Goal: Find specific page/section: Find specific page/section

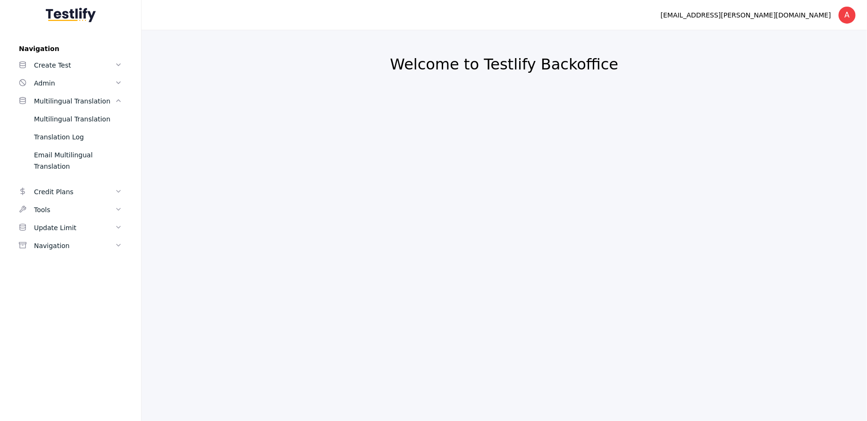
click at [481, 69] on h2 "Welcome to Testlify Backoffice" at bounding box center [504, 64] width 680 height 19
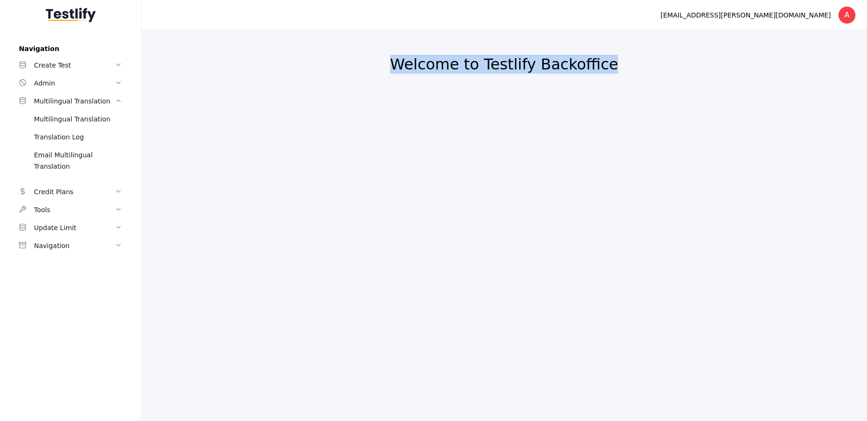
click at [481, 69] on h2 "Welcome to Testlify Backoffice" at bounding box center [504, 64] width 680 height 19
click at [73, 75] on link "Admin" at bounding box center [70, 83] width 119 height 18
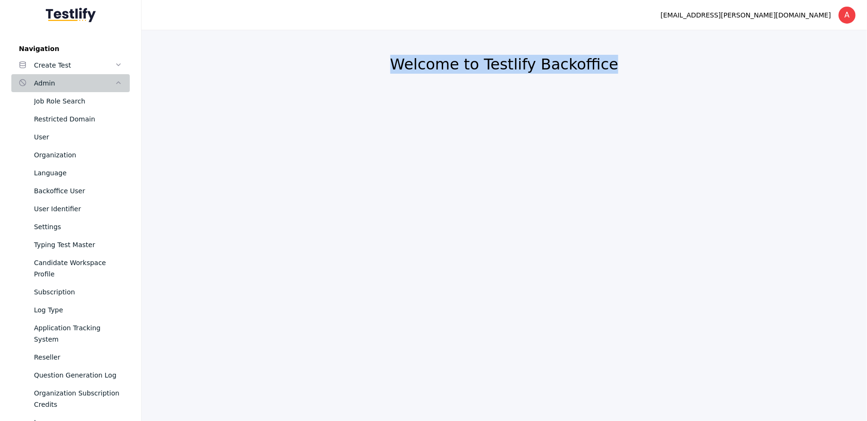
click at [73, 75] on link "Admin" at bounding box center [70, 83] width 119 height 18
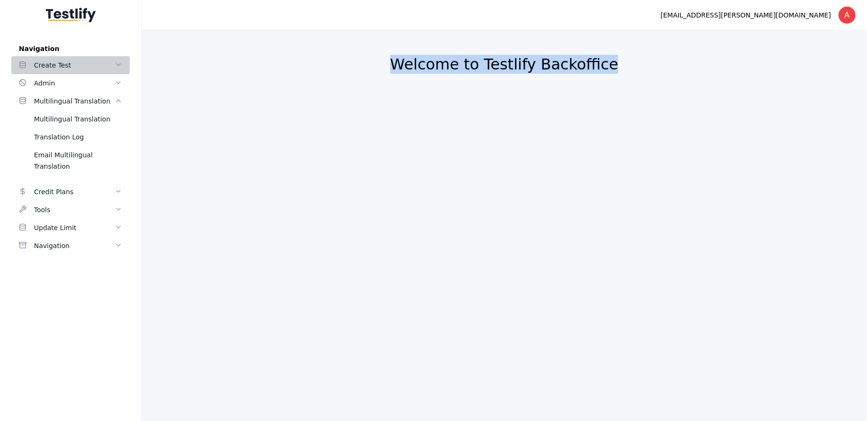
click at [75, 71] on link "Create Test" at bounding box center [70, 65] width 119 height 18
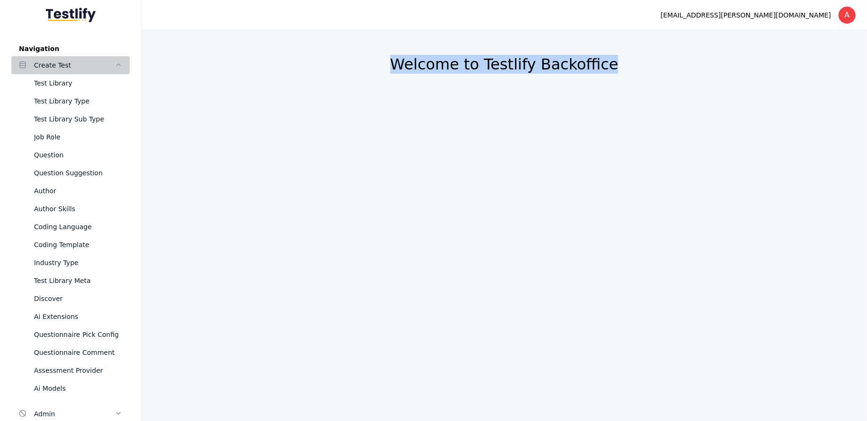
click at [75, 71] on link "Create Test" at bounding box center [70, 65] width 119 height 18
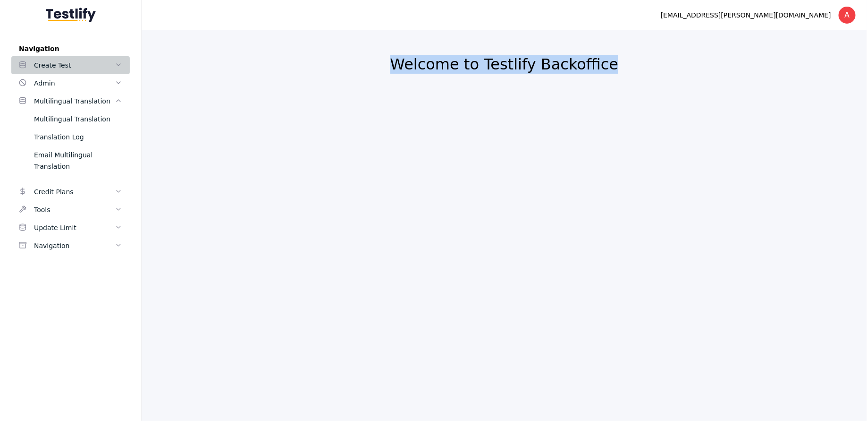
click at [75, 71] on link "Create Test" at bounding box center [70, 65] width 119 height 18
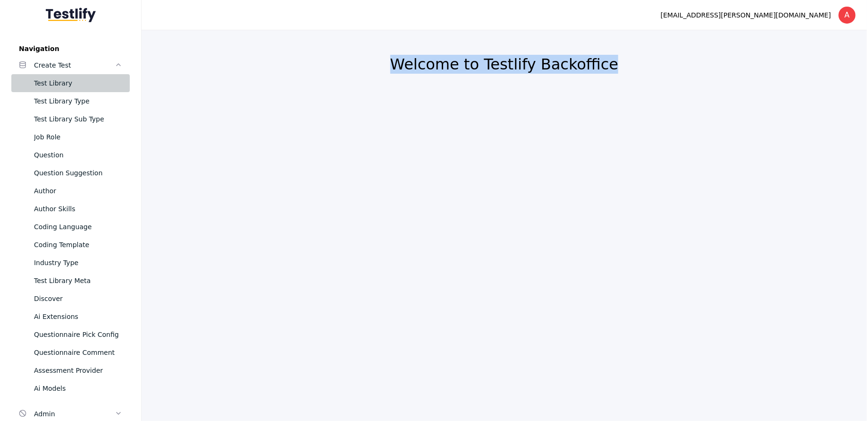
click at [75, 74] on link "Test Library" at bounding box center [70, 83] width 119 height 18
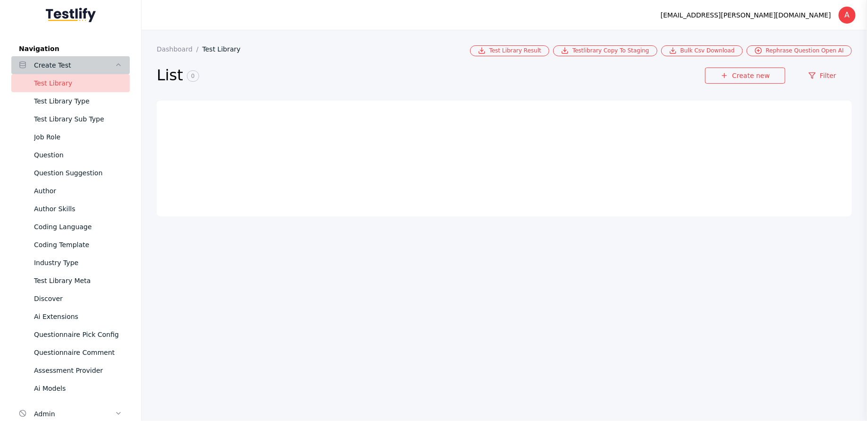
click at [73, 68] on div "Create Test" at bounding box center [74, 64] width 81 height 11
